Goal: Information Seeking & Learning: Check status

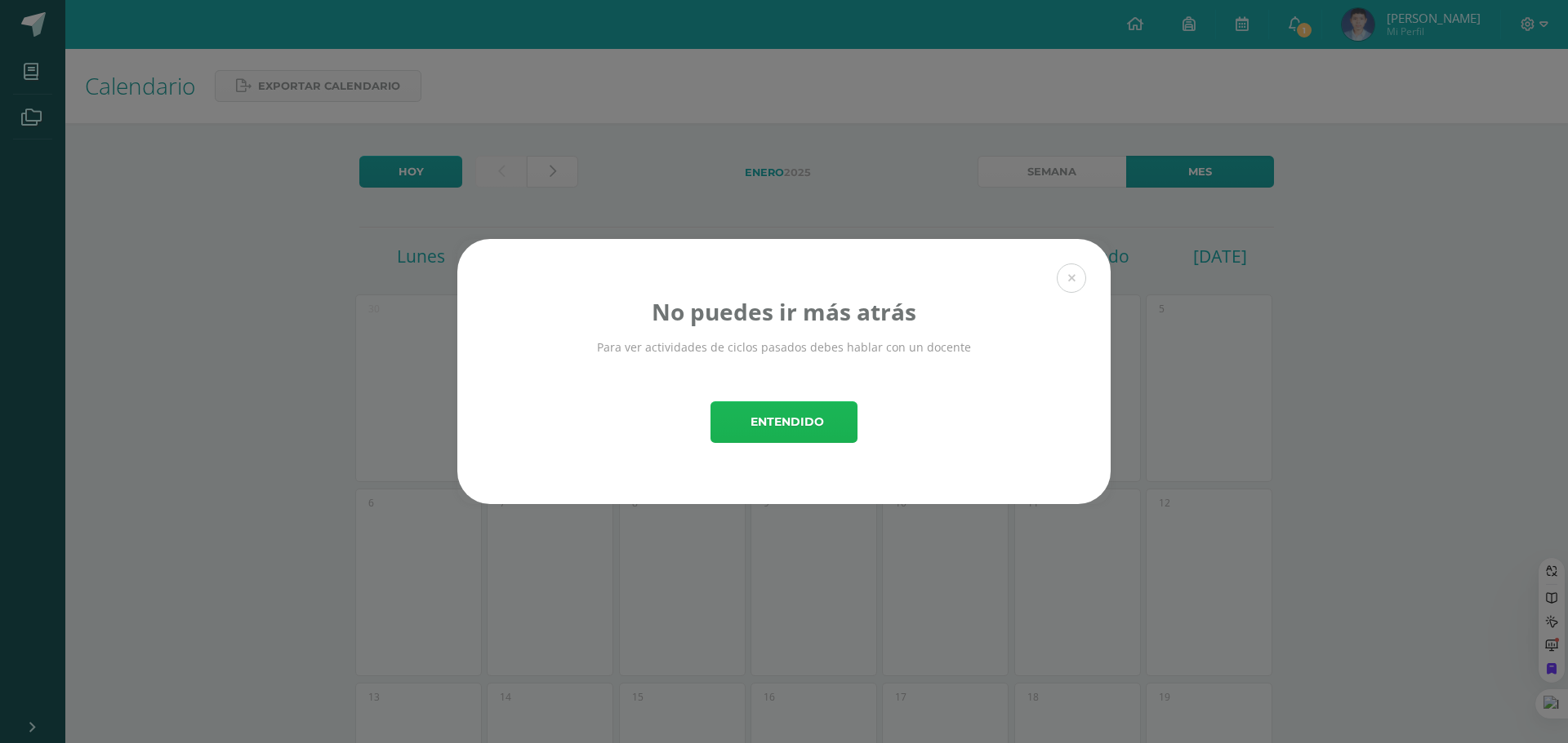
click at [831, 406] on button "Entendido" at bounding box center [784, 422] width 147 height 41
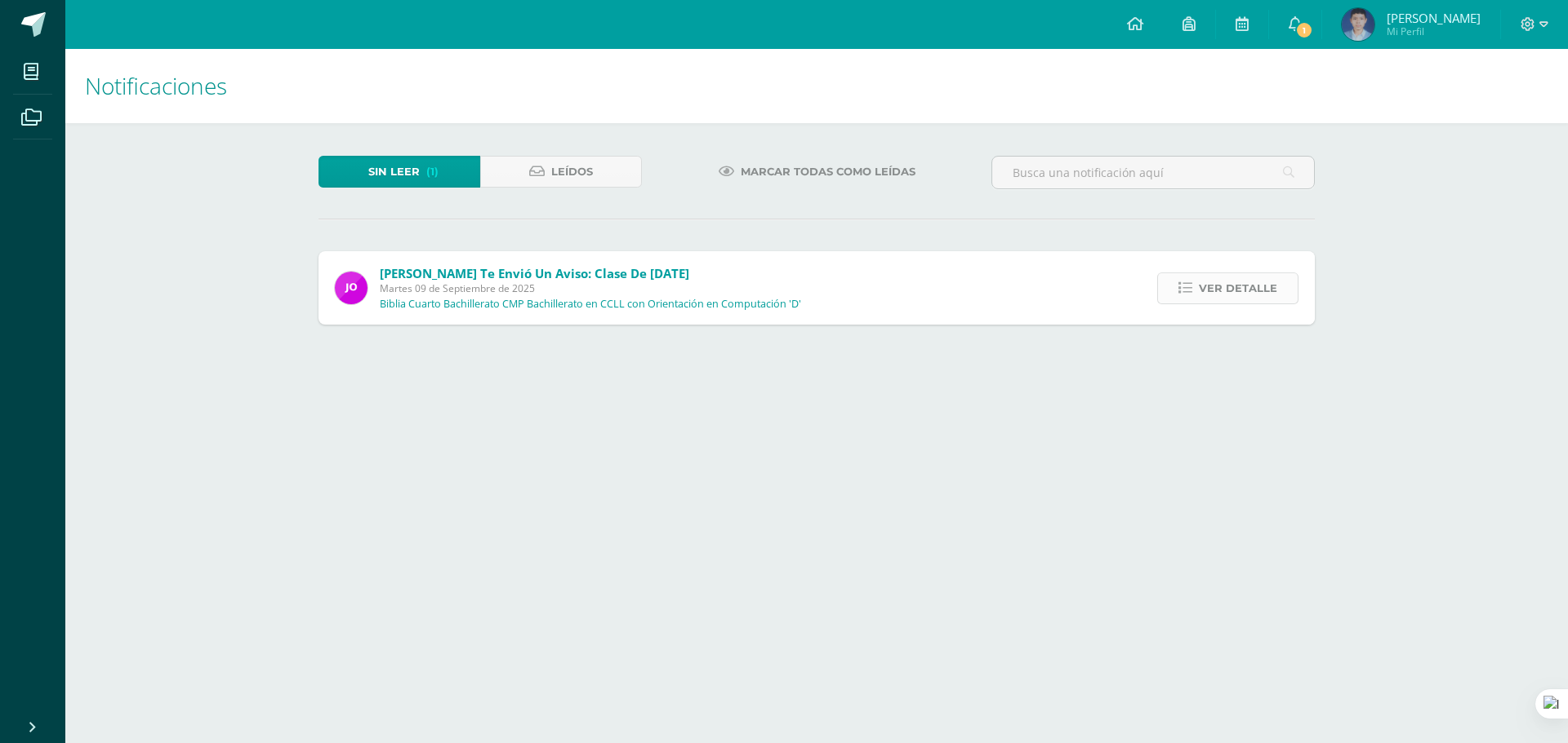
click at [1260, 283] on span "Ver detalle" at bounding box center [1238, 288] width 78 height 30
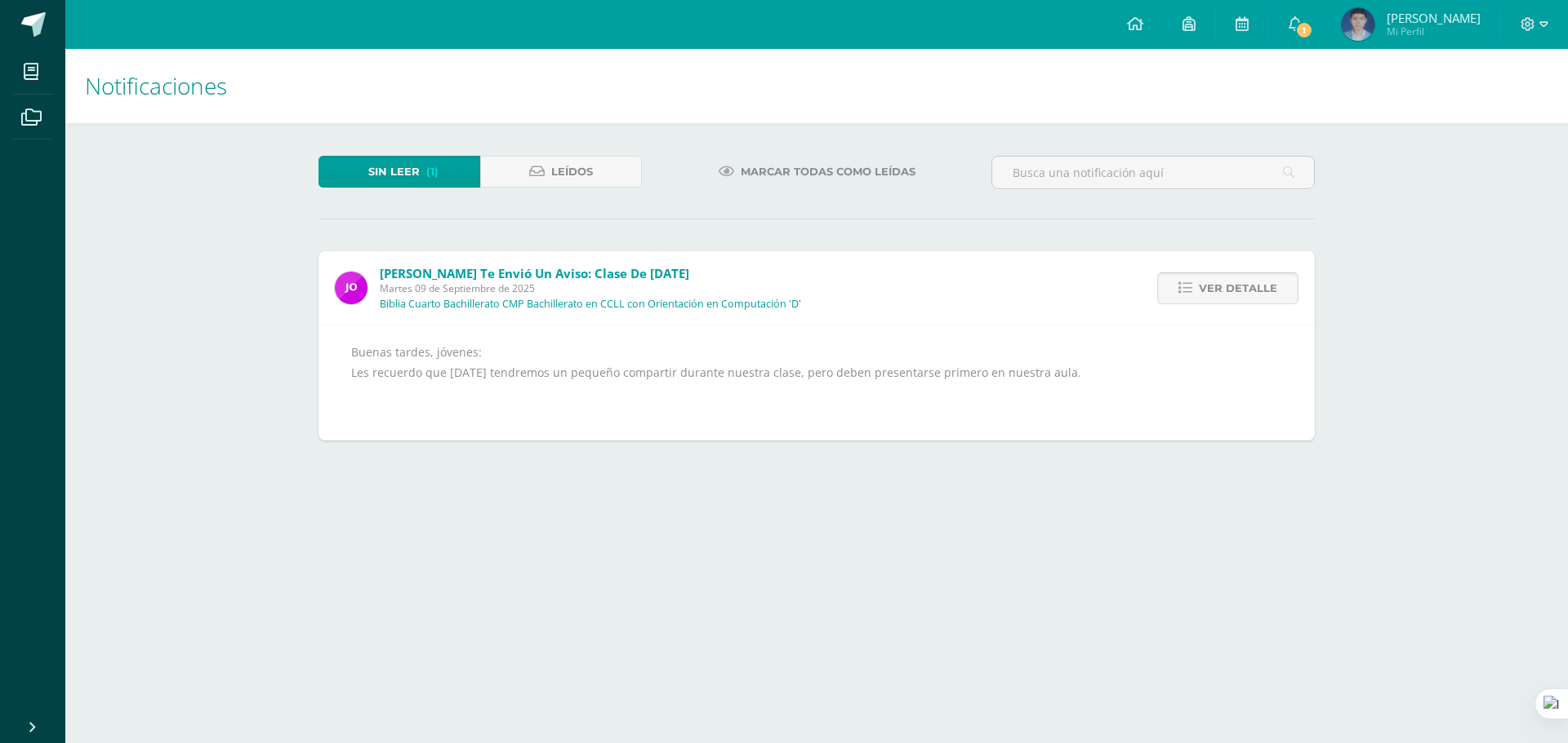
click at [1233, 284] on span "Ver detalle" at bounding box center [1238, 288] width 78 height 30
